Goal: Information Seeking & Learning: Learn about a topic

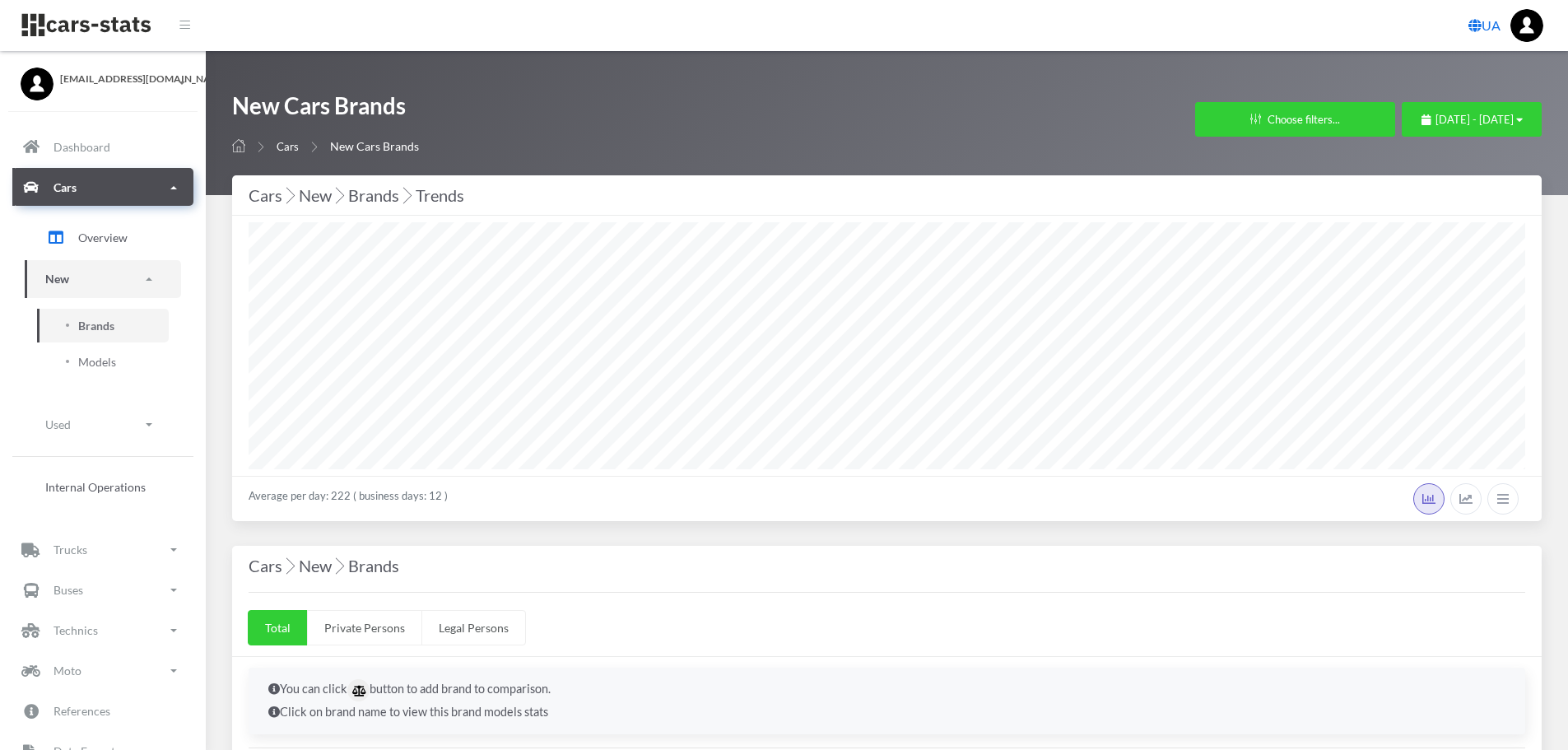
select select "25"
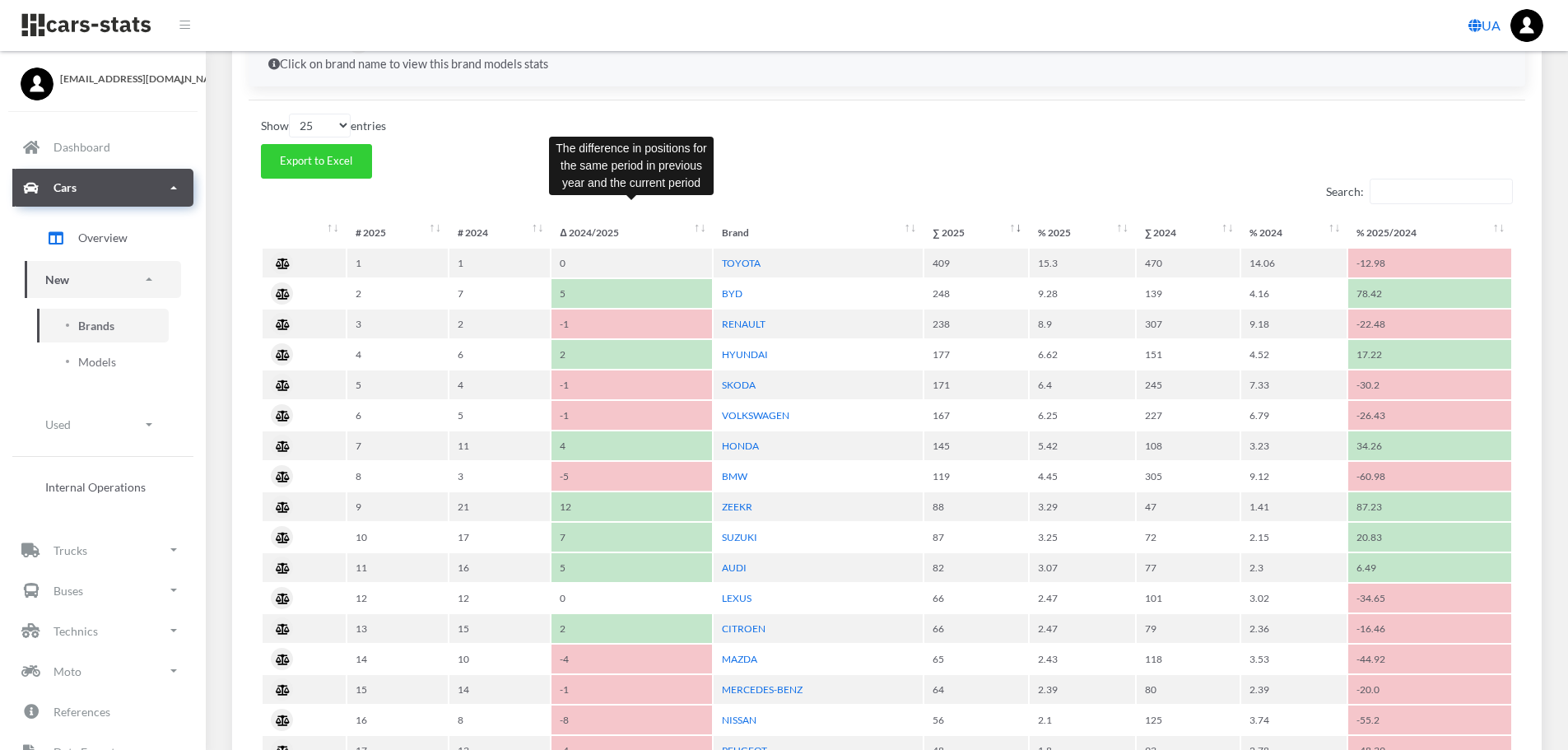
scroll to position [659, 0]
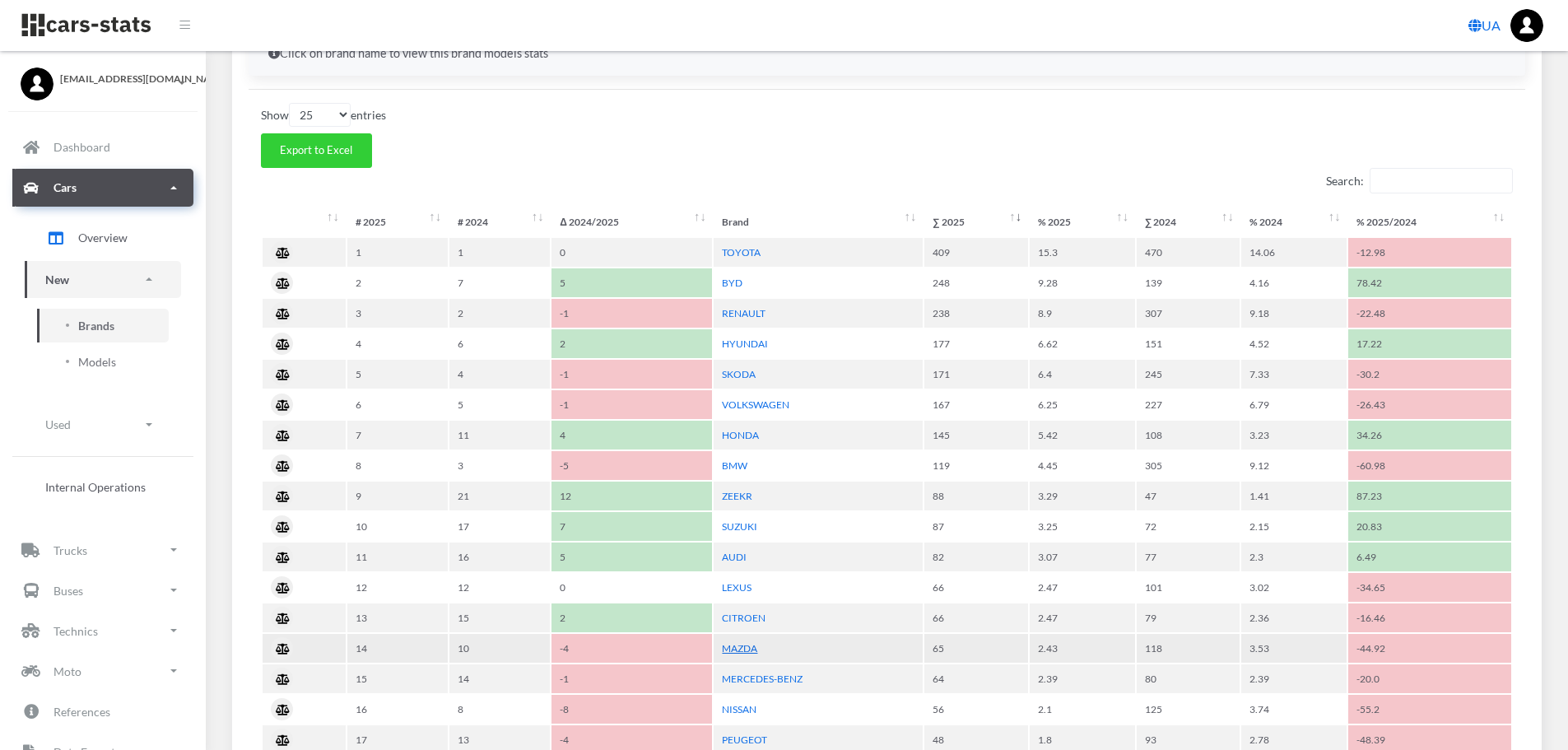
click at [748, 644] on link "MAZDA" at bounding box center [740, 648] width 36 height 12
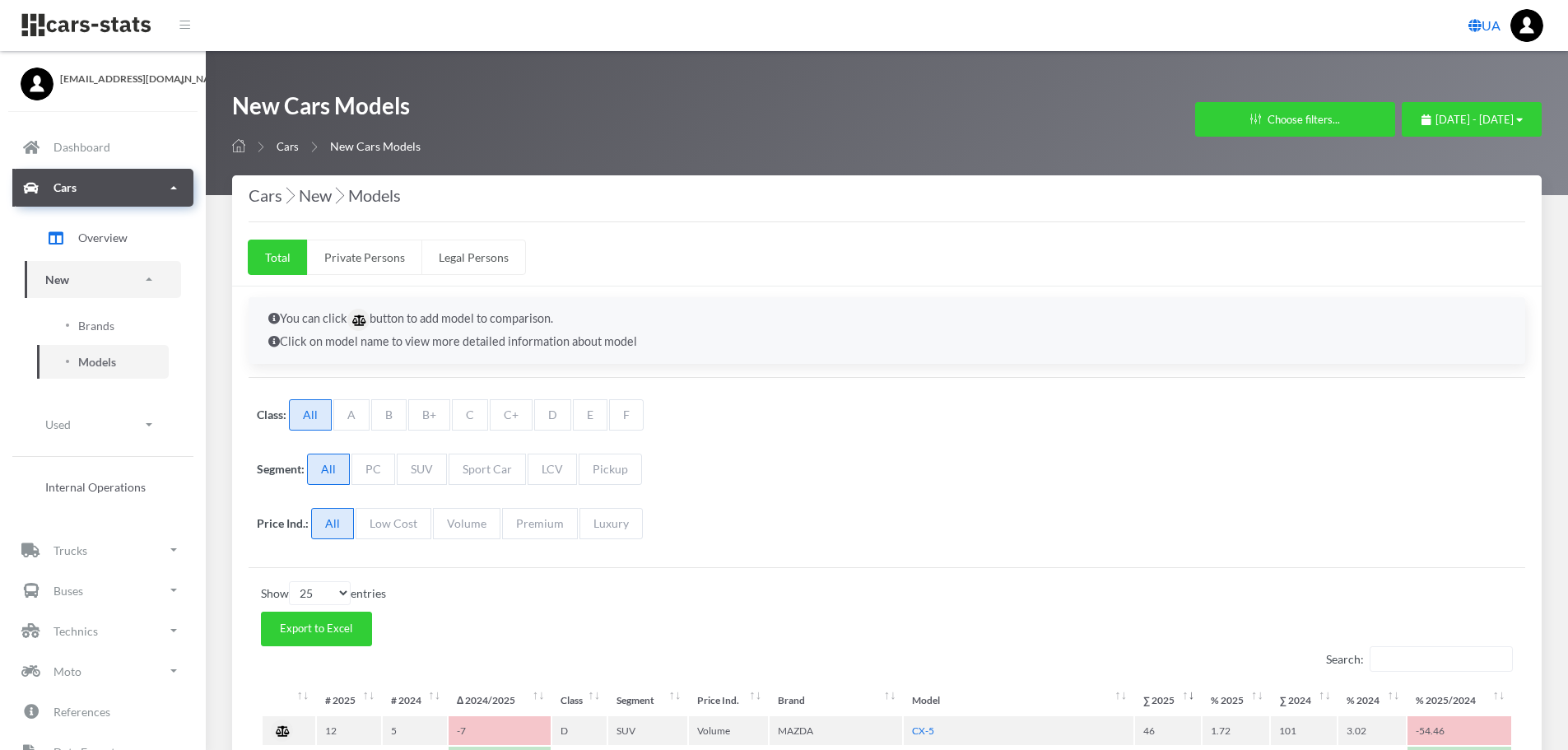
select select "25"
select select "MAZDA"
click at [89, 317] on span "Brands" at bounding box center [96, 325] width 36 height 17
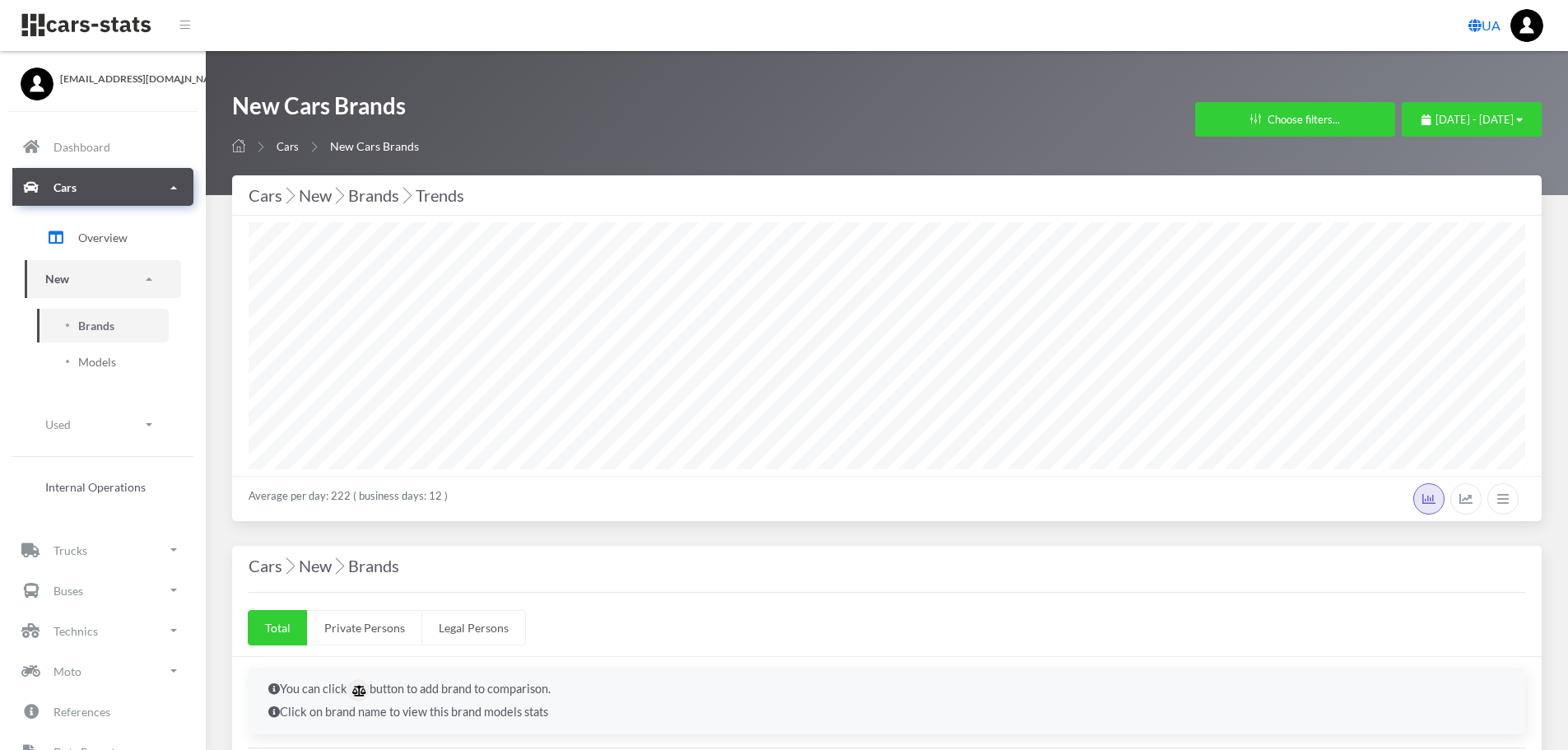
select select "25"
